Goal: Task Accomplishment & Management: Use online tool/utility

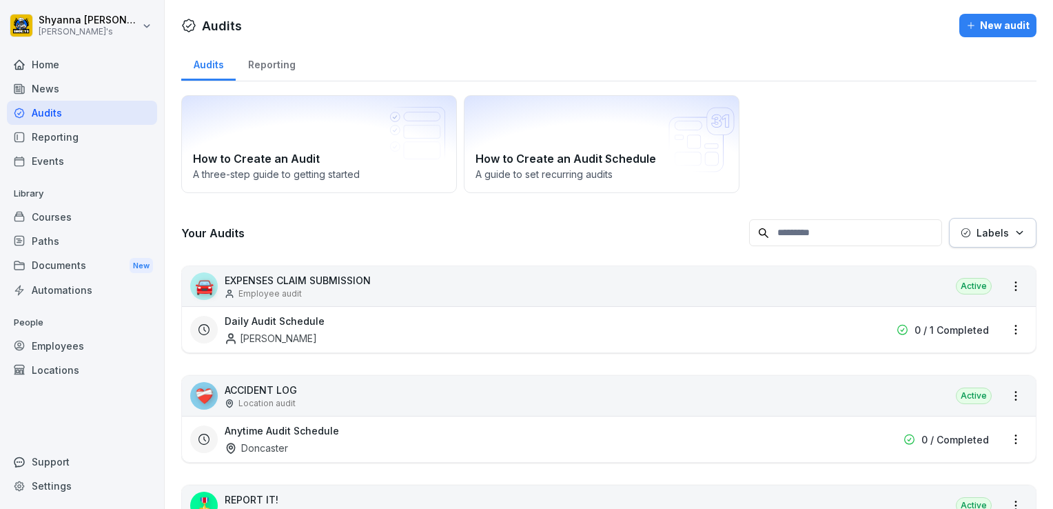
scroll to position [570, 0]
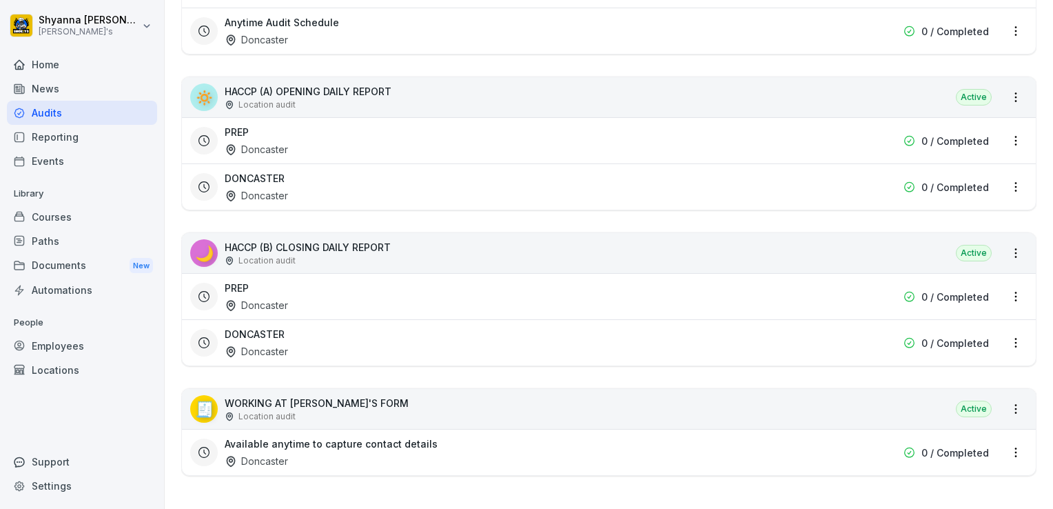
click at [287, 163] on div "DONCASTER Doncaster 0 / Completed" at bounding box center [609, 186] width 854 height 46
click at [289, 179] on div "DONCASTER Doncaster" at bounding box center [521, 187] width 592 height 32
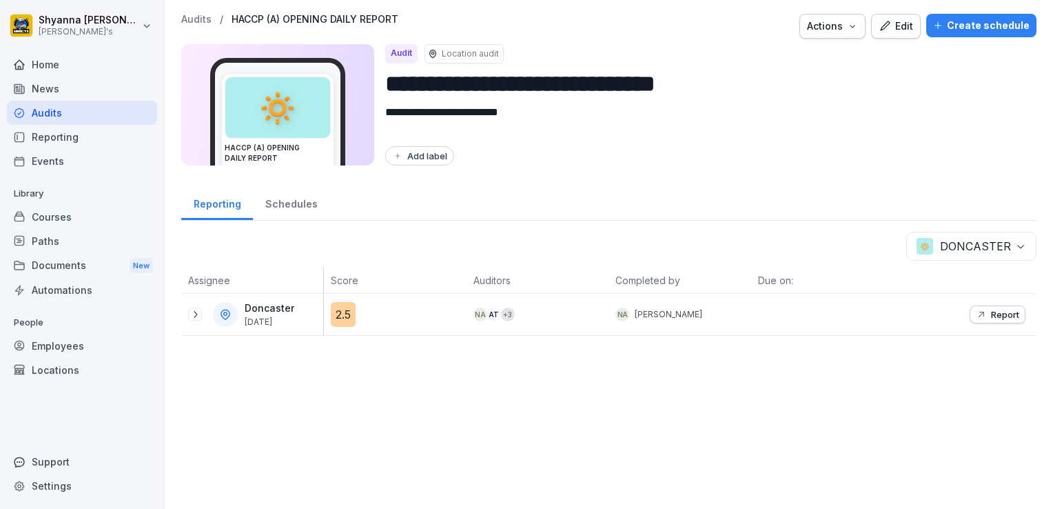
click at [196, 312] on icon at bounding box center [195, 314] width 11 height 11
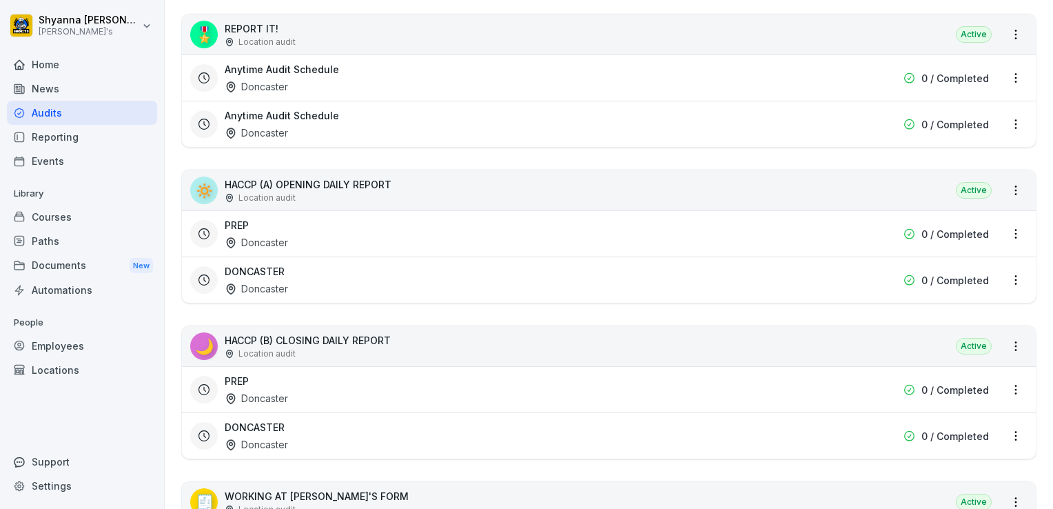
scroll to position [487, 0]
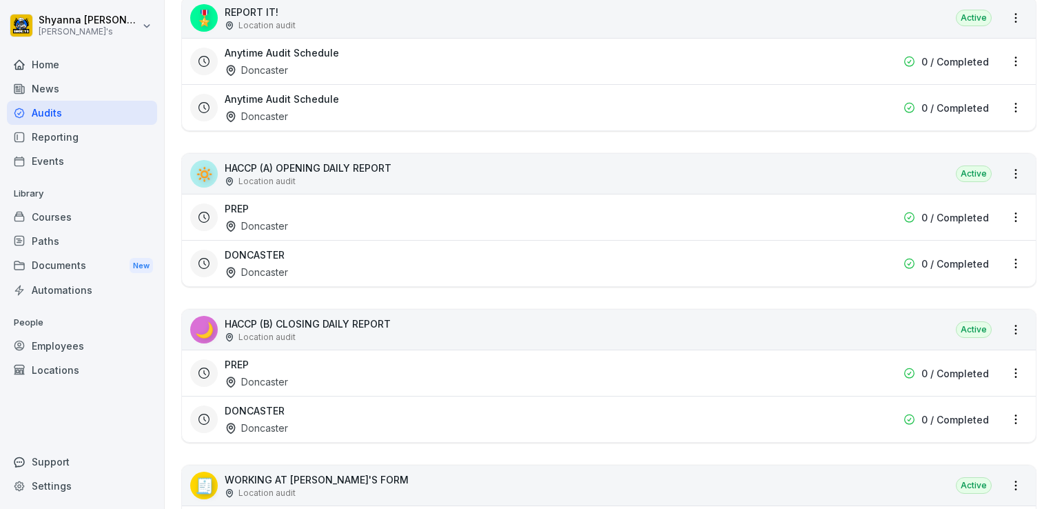
click at [419, 416] on div "DONCASTER Doncaster" at bounding box center [521, 419] width 592 height 32
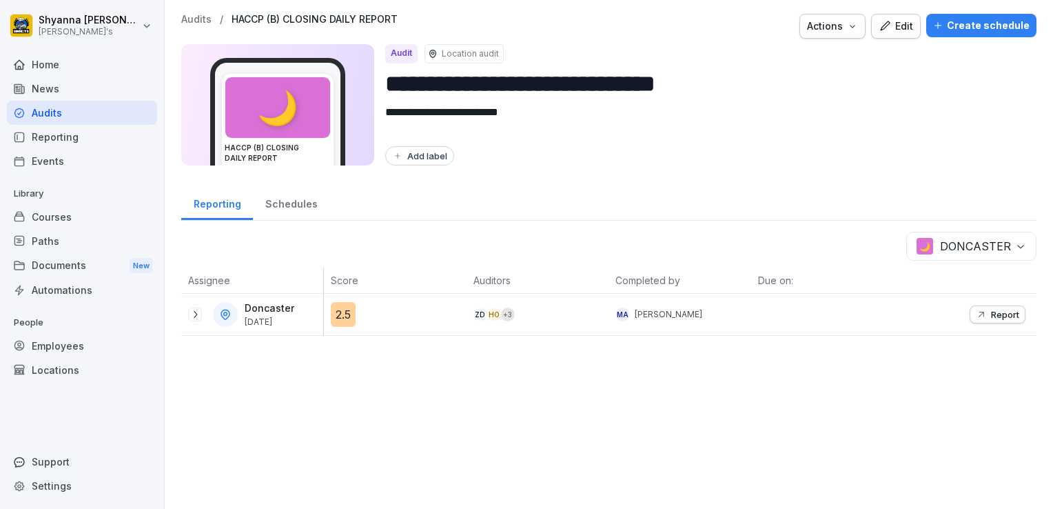
click at [198, 309] on icon at bounding box center [195, 314] width 11 height 11
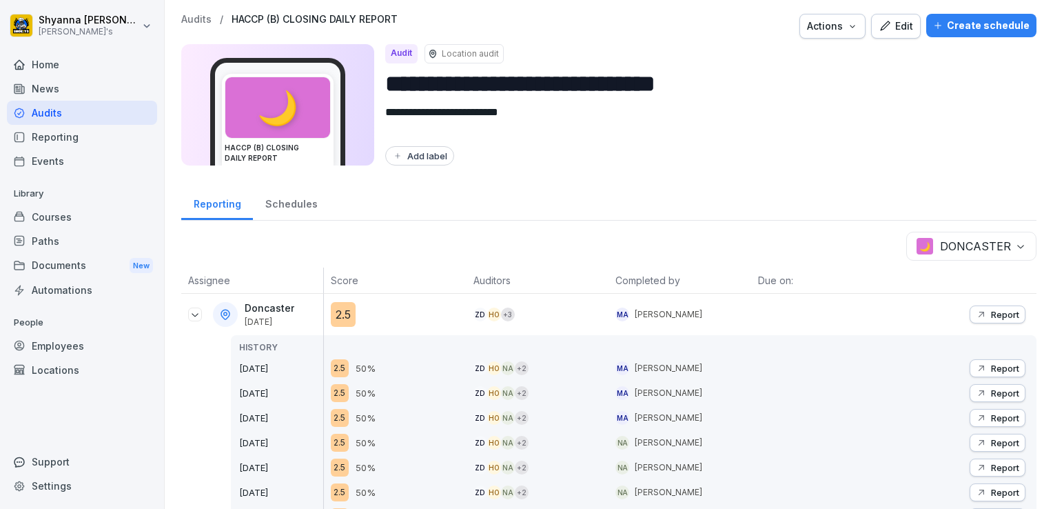
click at [974, 305] on button "Report" at bounding box center [998, 314] width 56 height 18
